Goal: Task Accomplishment & Management: Manage account settings

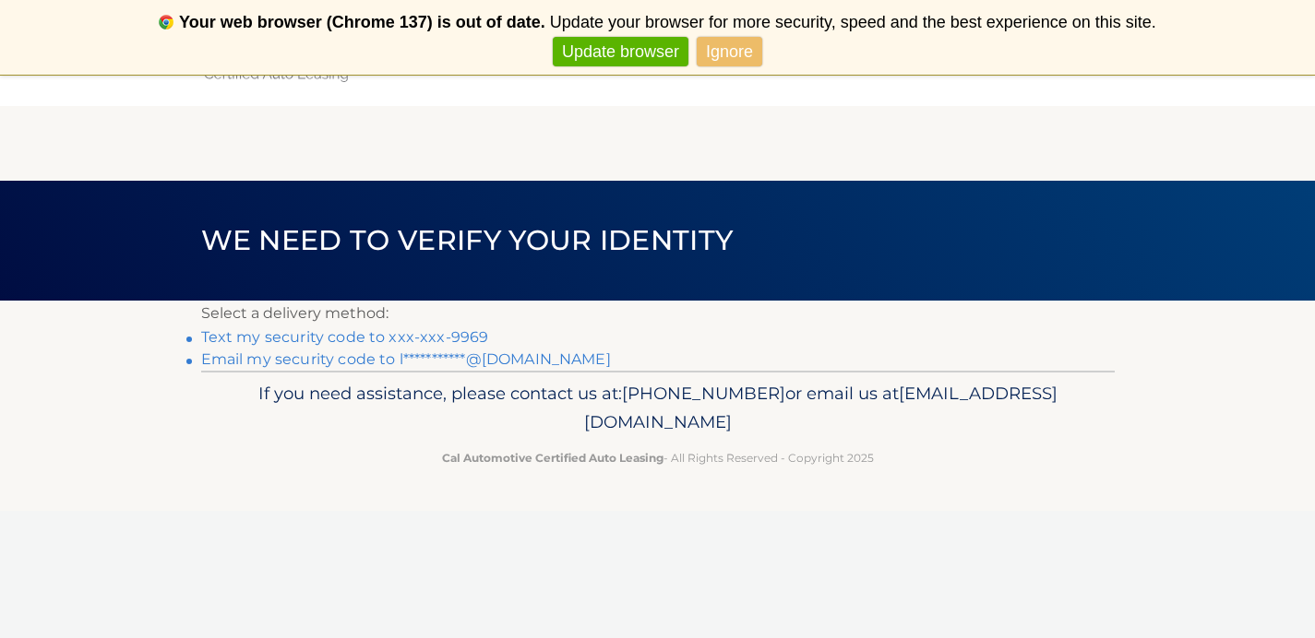
click at [241, 339] on link "Text my security code to xxx-xxx-9969" at bounding box center [345, 337] width 288 height 18
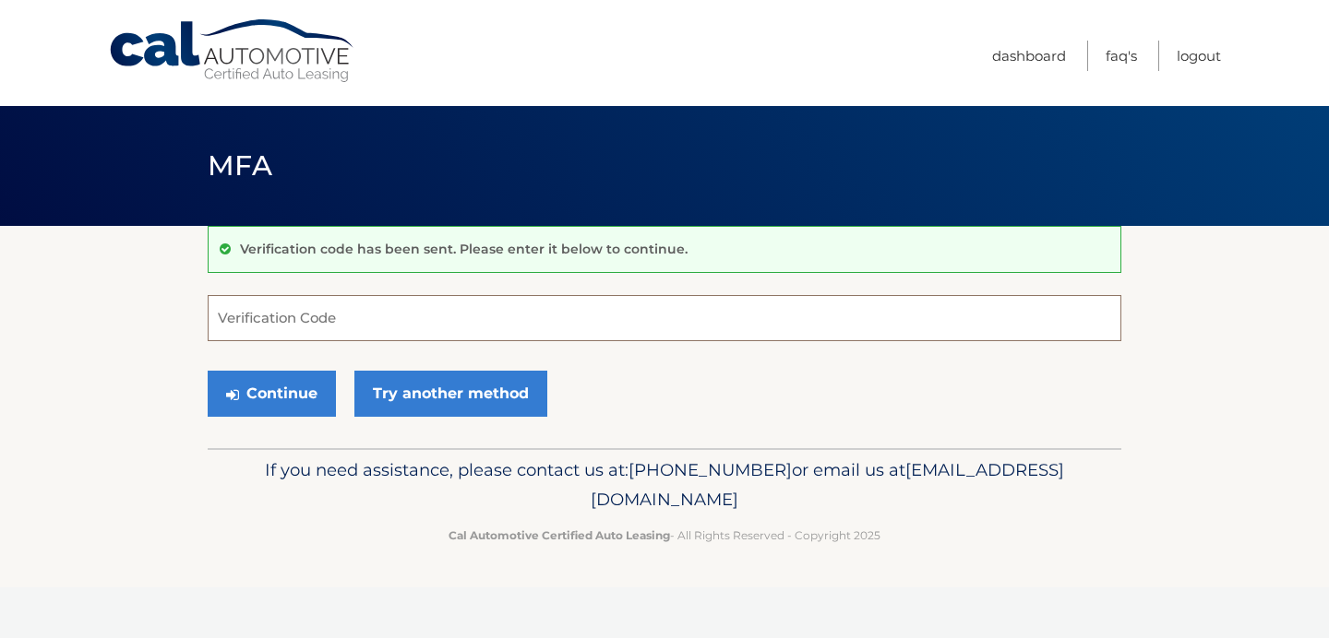
click at [245, 322] on input "Verification Code" at bounding box center [664, 318] width 913 height 46
type input "490539"
click at [280, 386] on button "Continue" at bounding box center [272, 394] width 128 height 46
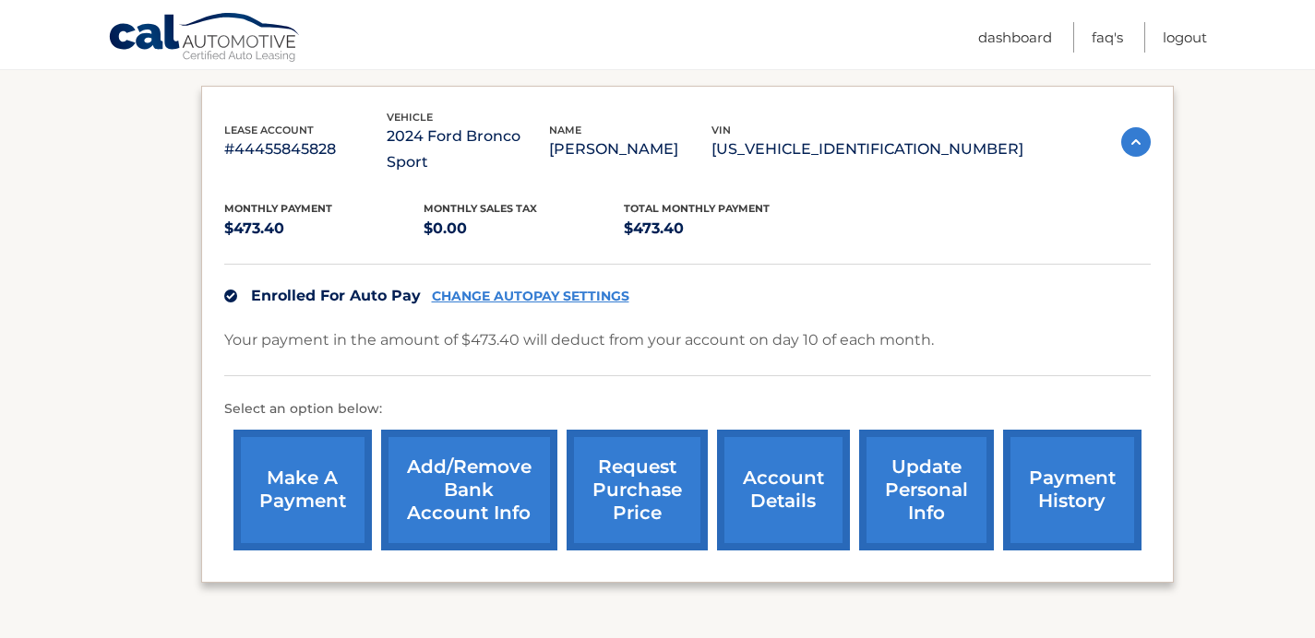
scroll to position [185, 0]
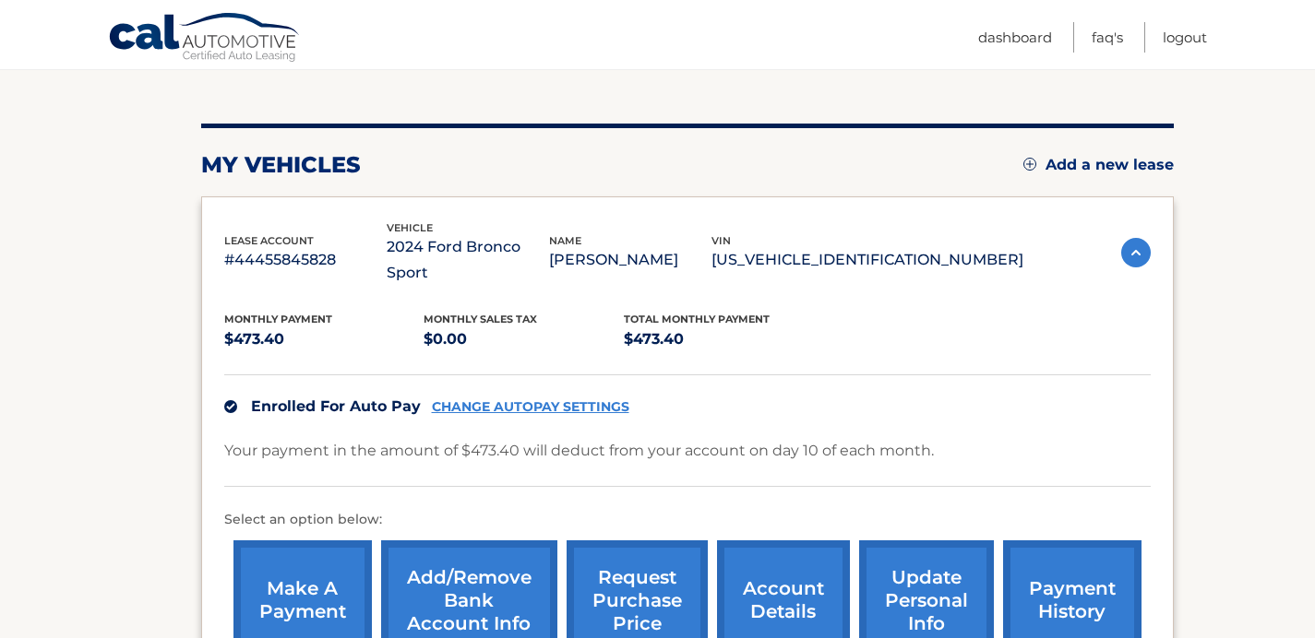
click at [774, 555] on link "account details" at bounding box center [783, 601] width 133 height 121
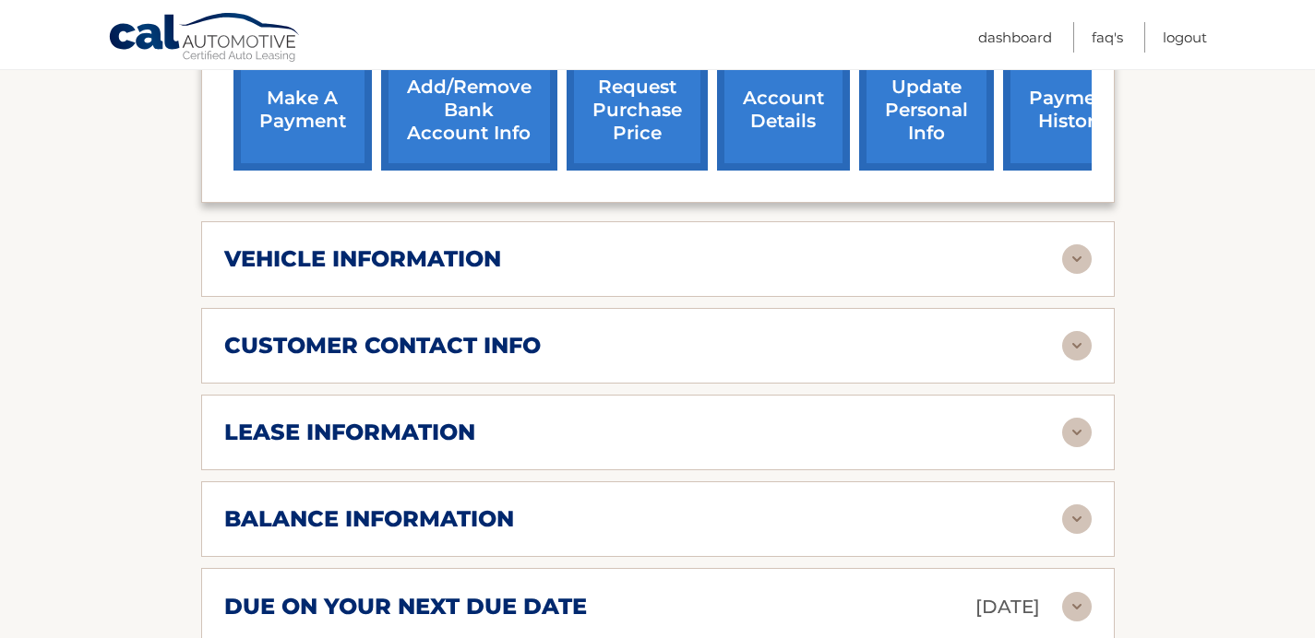
scroll to position [706, 0]
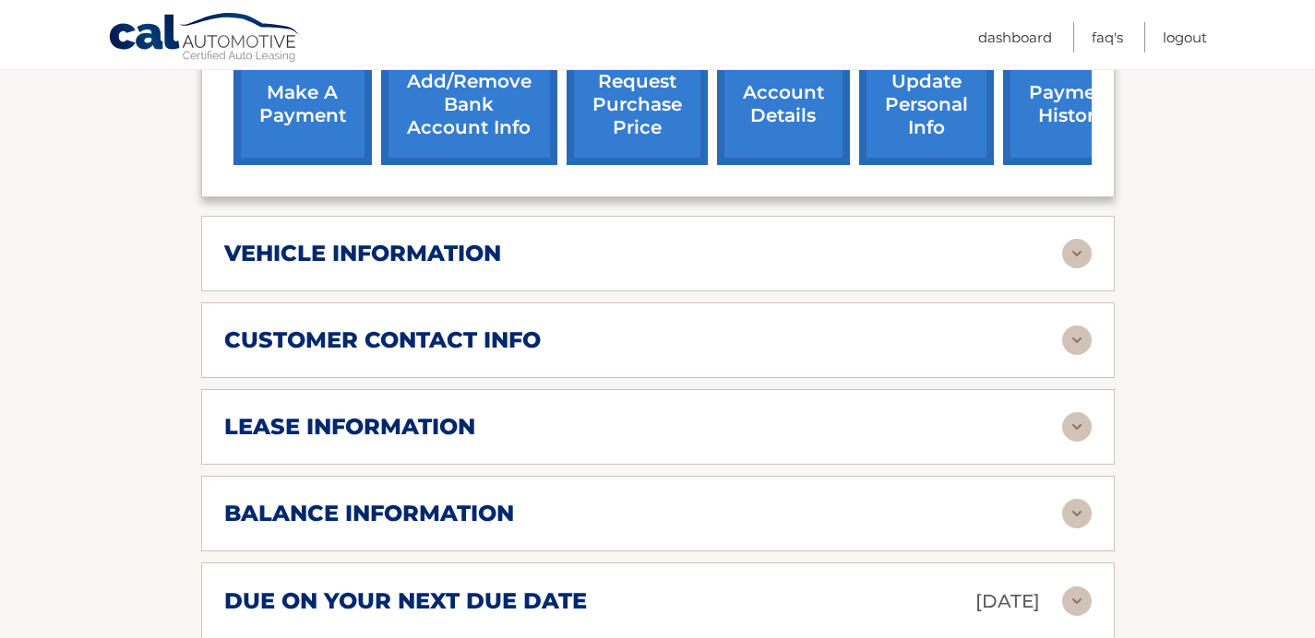
click at [1056, 413] on div "lease information" at bounding box center [643, 427] width 838 height 28
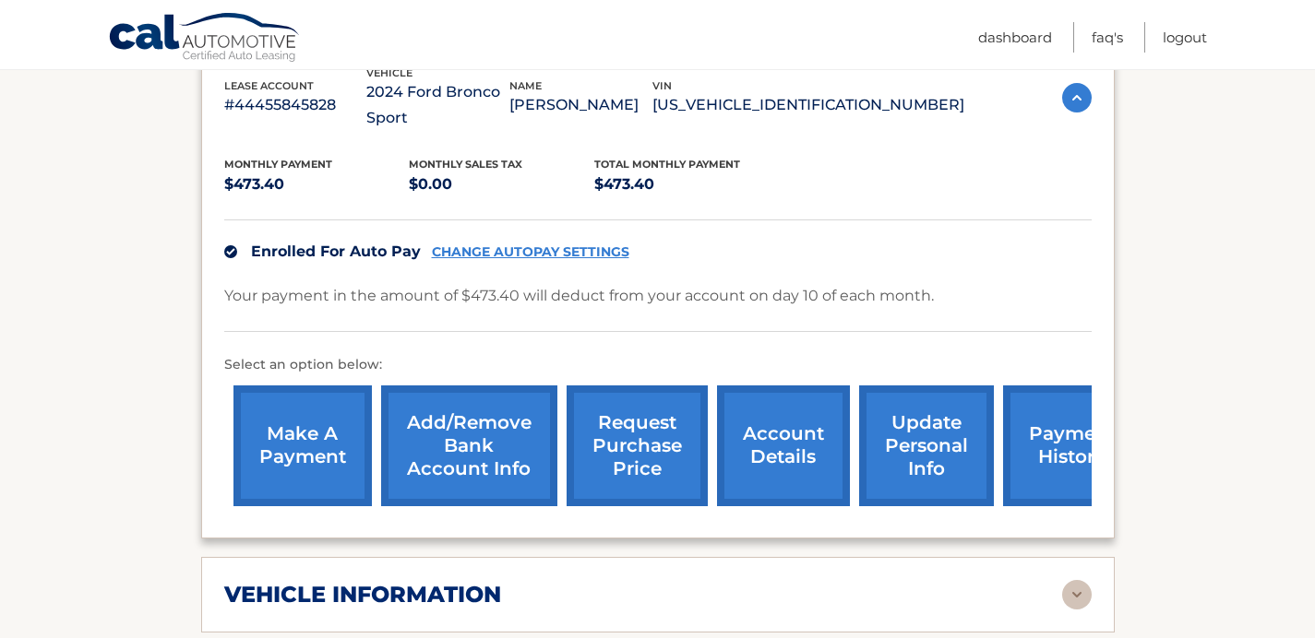
scroll to position [0, 0]
